Goal: Task Accomplishment & Management: Use online tool/utility

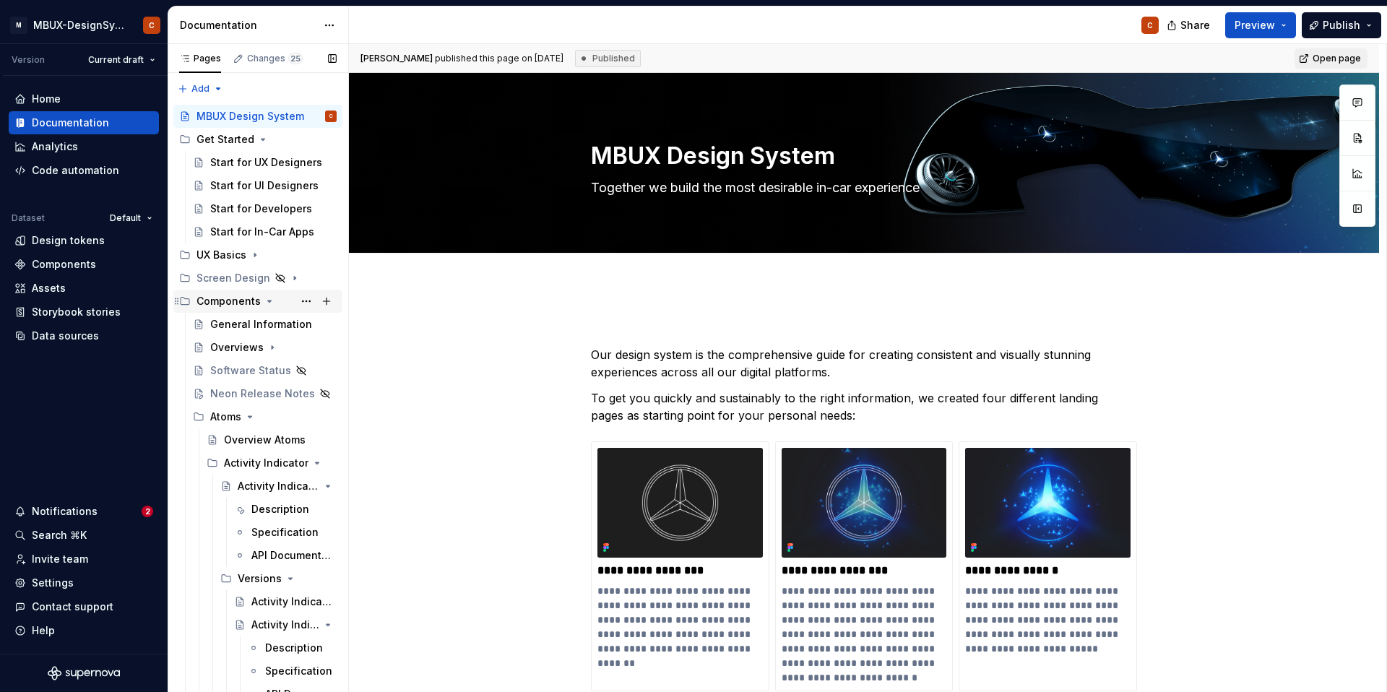
click at [266, 303] on icon "Page tree" at bounding box center [270, 301] width 12 height 12
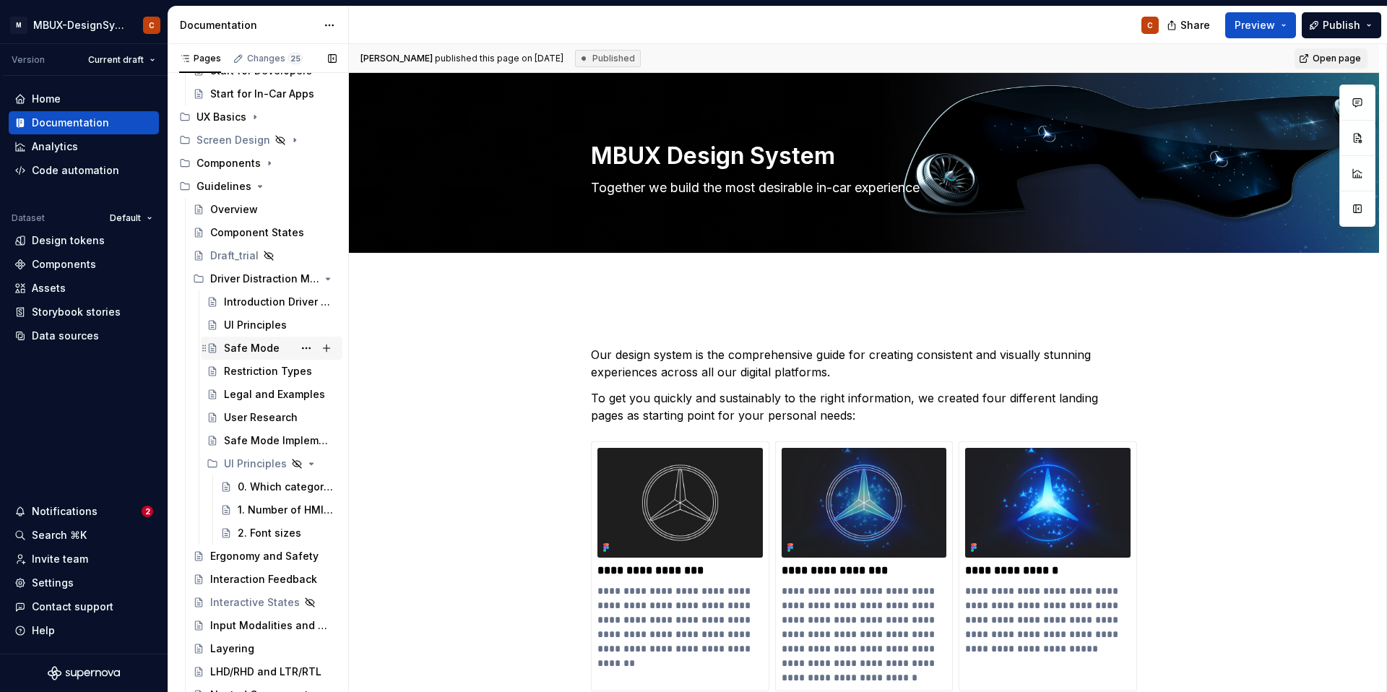
scroll to position [139, 0]
click at [245, 368] on div "Restriction Types" at bounding box center [258, 370] width 69 height 14
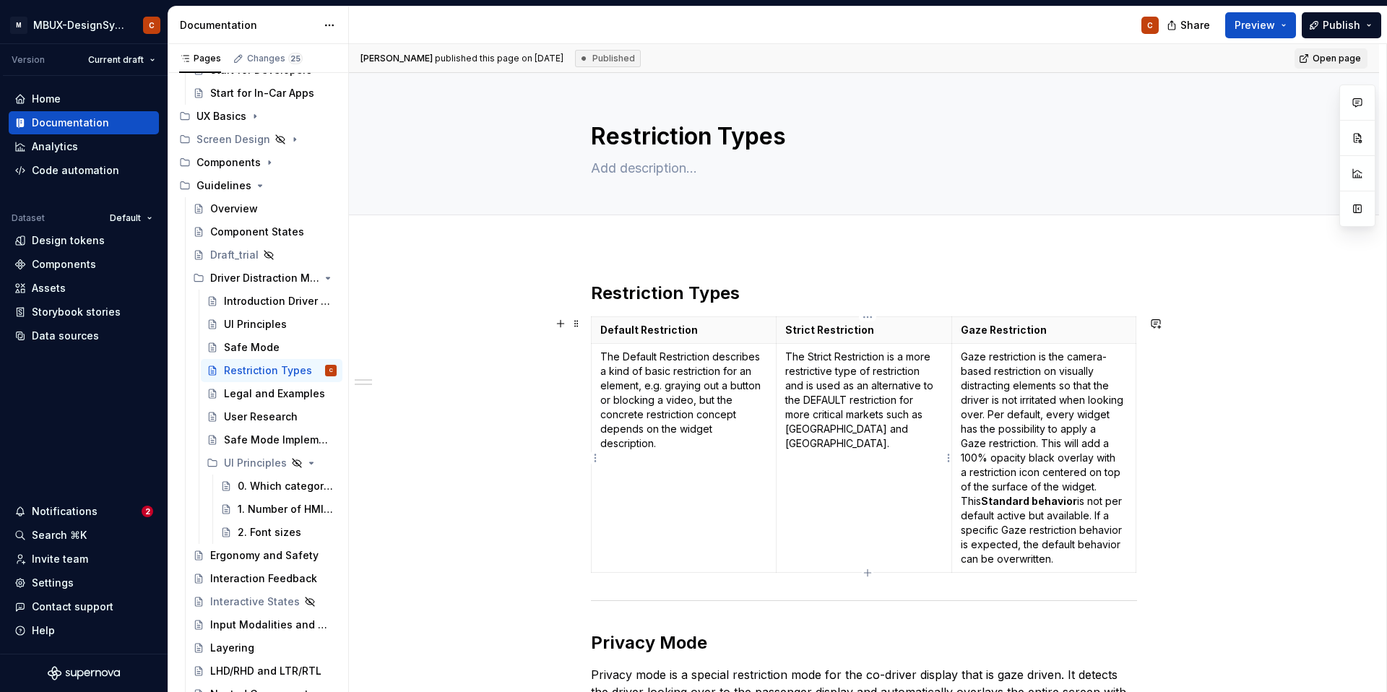
click at [898, 434] on p "The Strict Restriction is a more restrictive type of restriction and is used as…" at bounding box center [864, 400] width 158 height 101
type textarea "*"
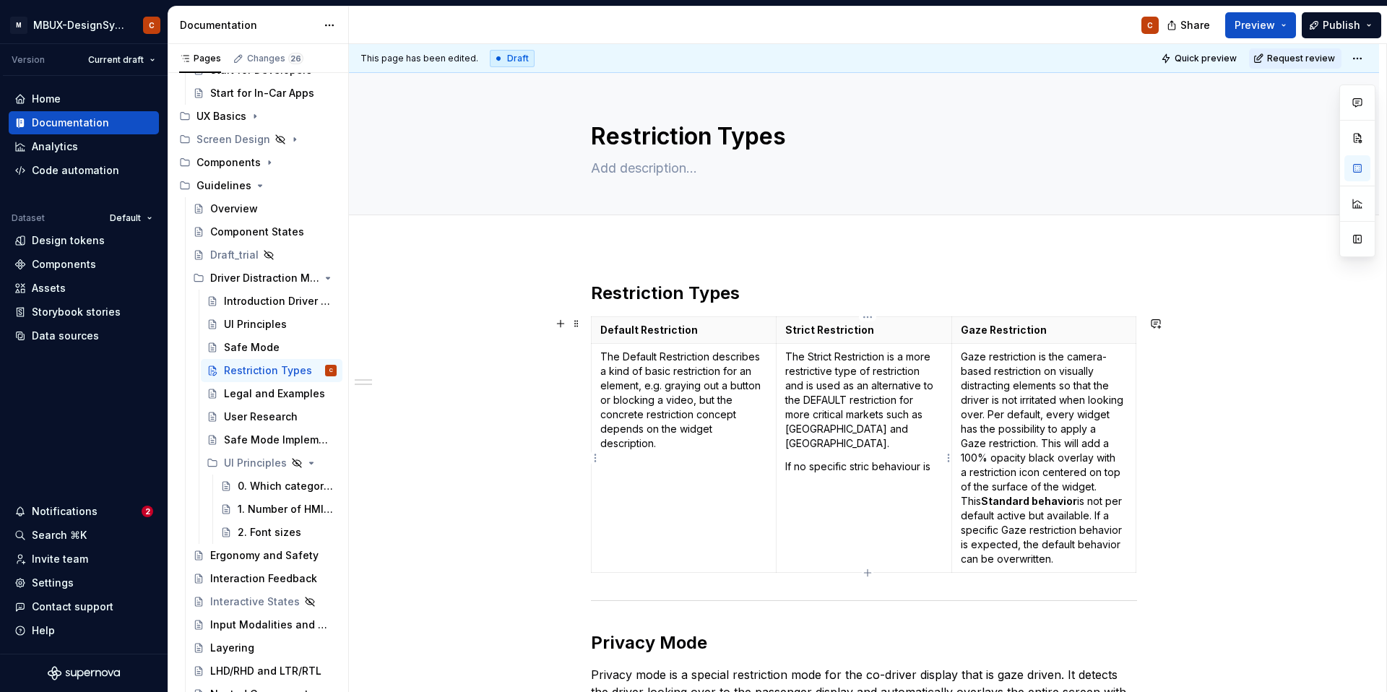
click at [875, 459] on p "If no specific stric behaviour is" at bounding box center [864, 466] width 158 height 14
click at [938, 459] on p "If no specific strict behaviour is" at bounding box center [864, 466] width 158 height 14
click at [1367, 58] on html "M MBUX-DesignSystem C Version Current draft Home Documentation Analytics Code a…" at bounding box center [693, 346] width 1387 height 692
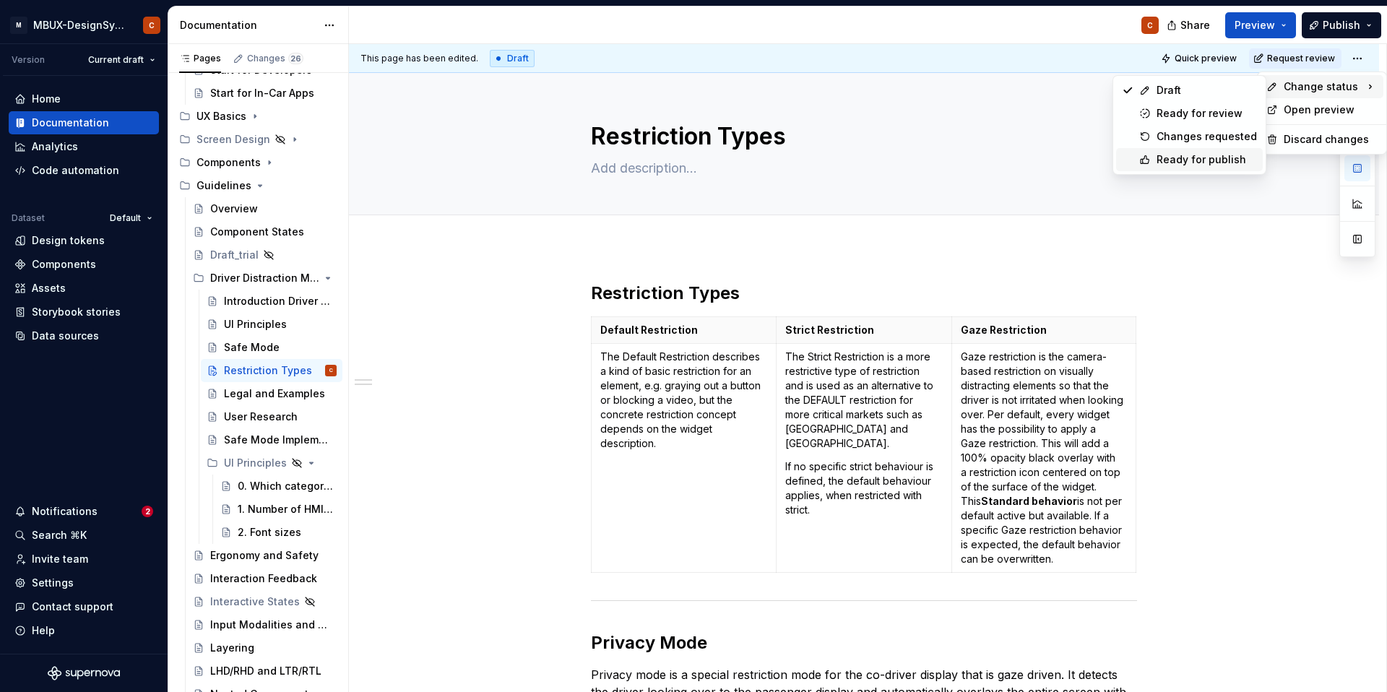
click at [1183, 154] on div "Ready for publish" at bounding box center [1206, 159] width 100 height 14
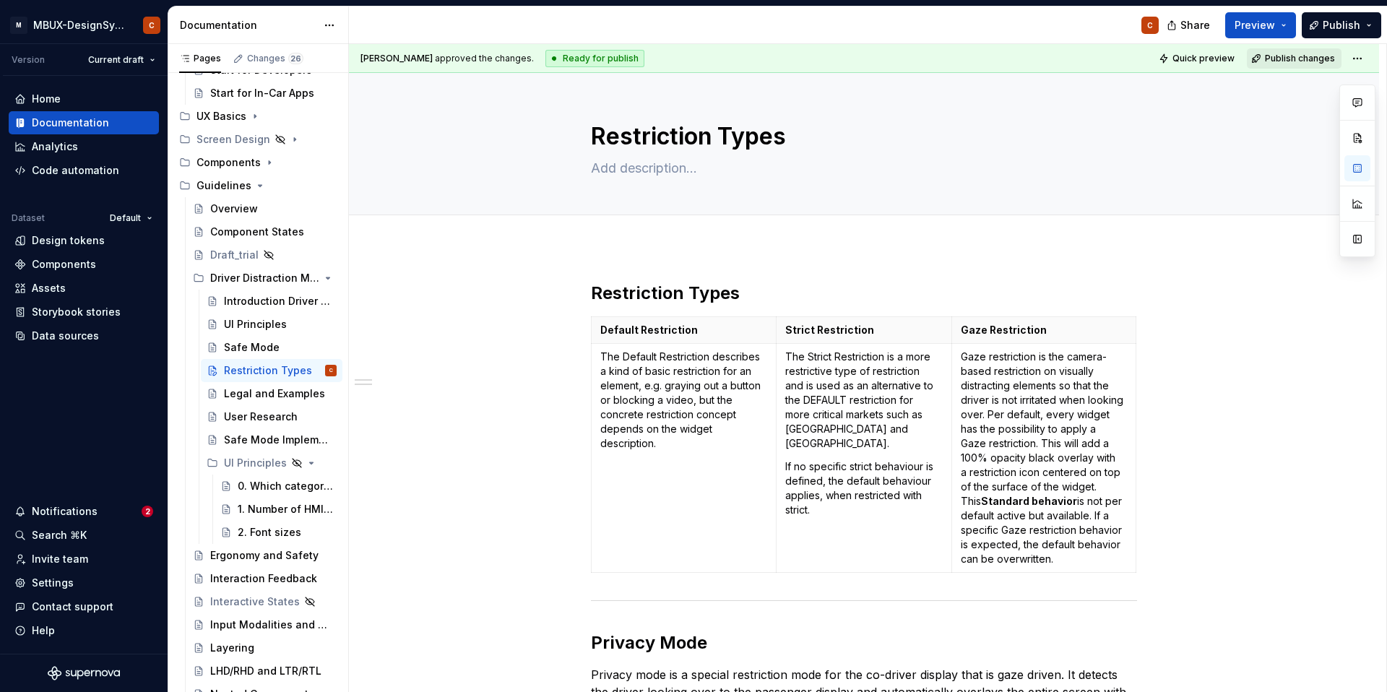
click at [1289, 55] on span "Publish changes" at bounding box center [1300, 59] width 70 height 12
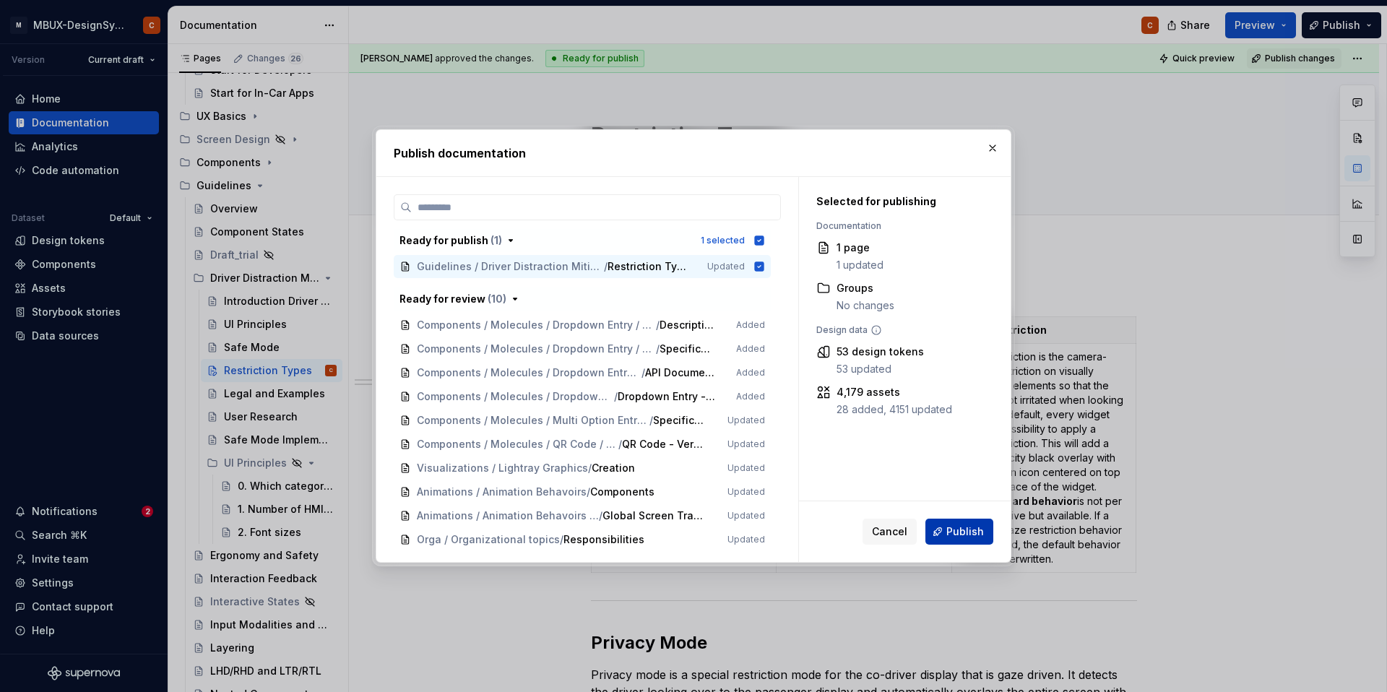
click at [954, 532] on span "Publish" at bounding box center [965, 531] width 38 height 14
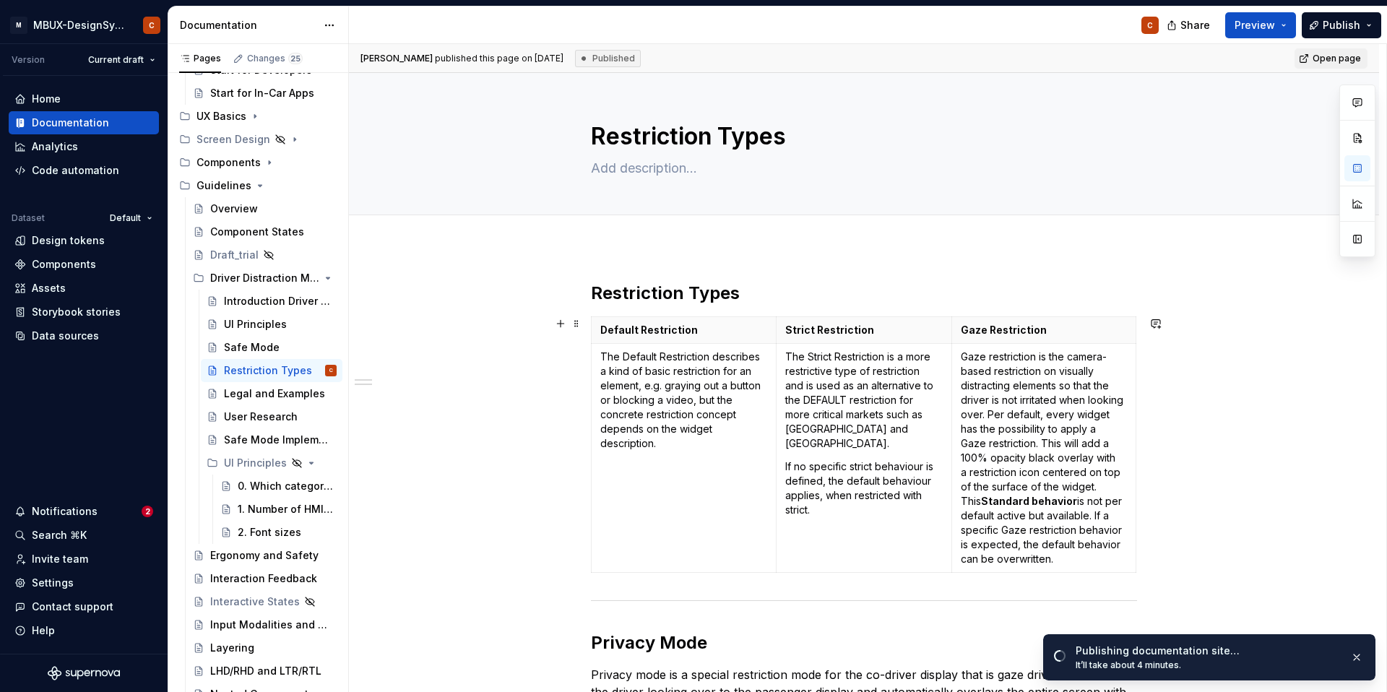
type textarea "*"
